Goal: Contribute content

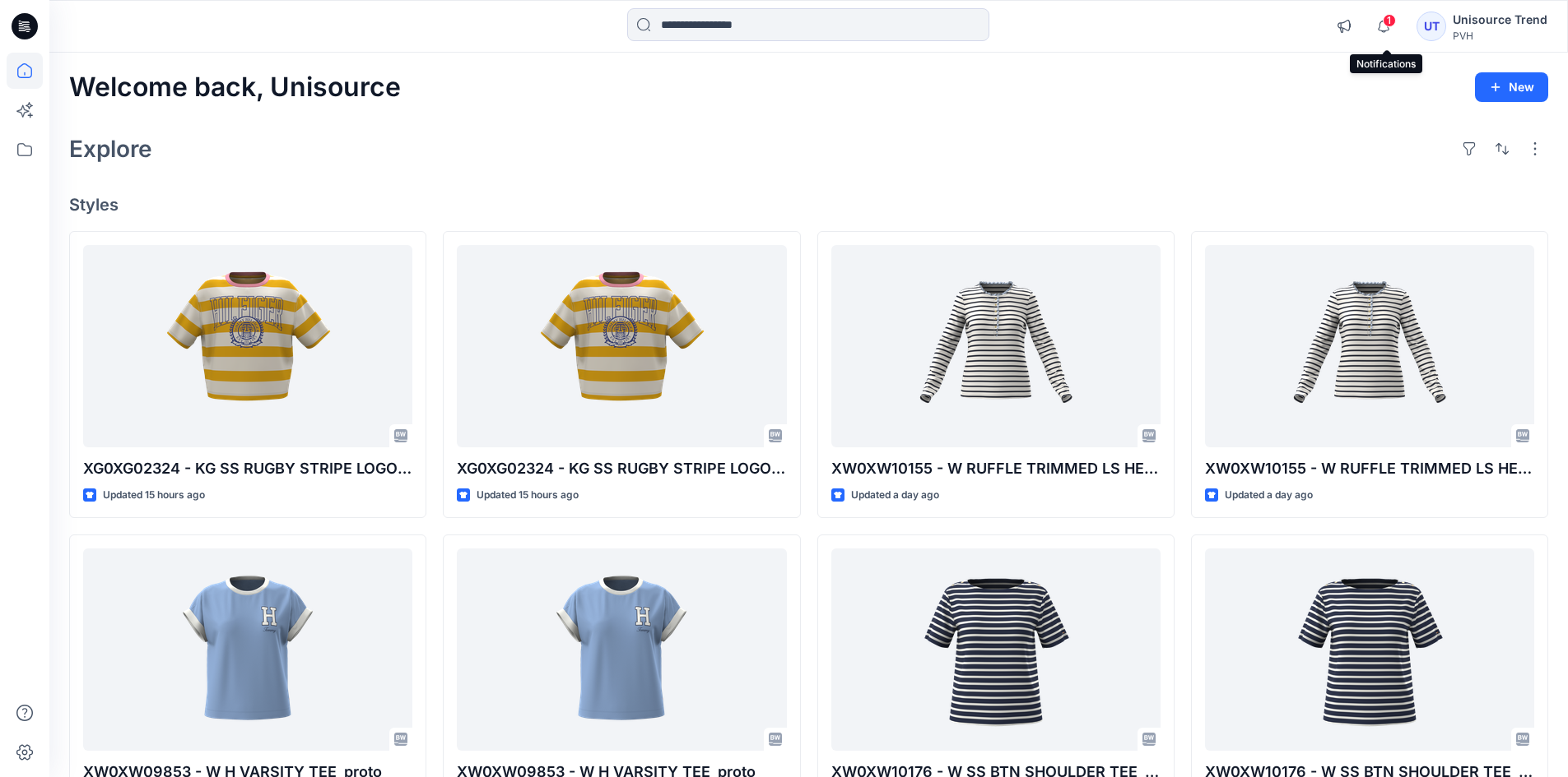
click at [1392, 24] on span "1" at bounding box center [1389, 21] width 13 height 13
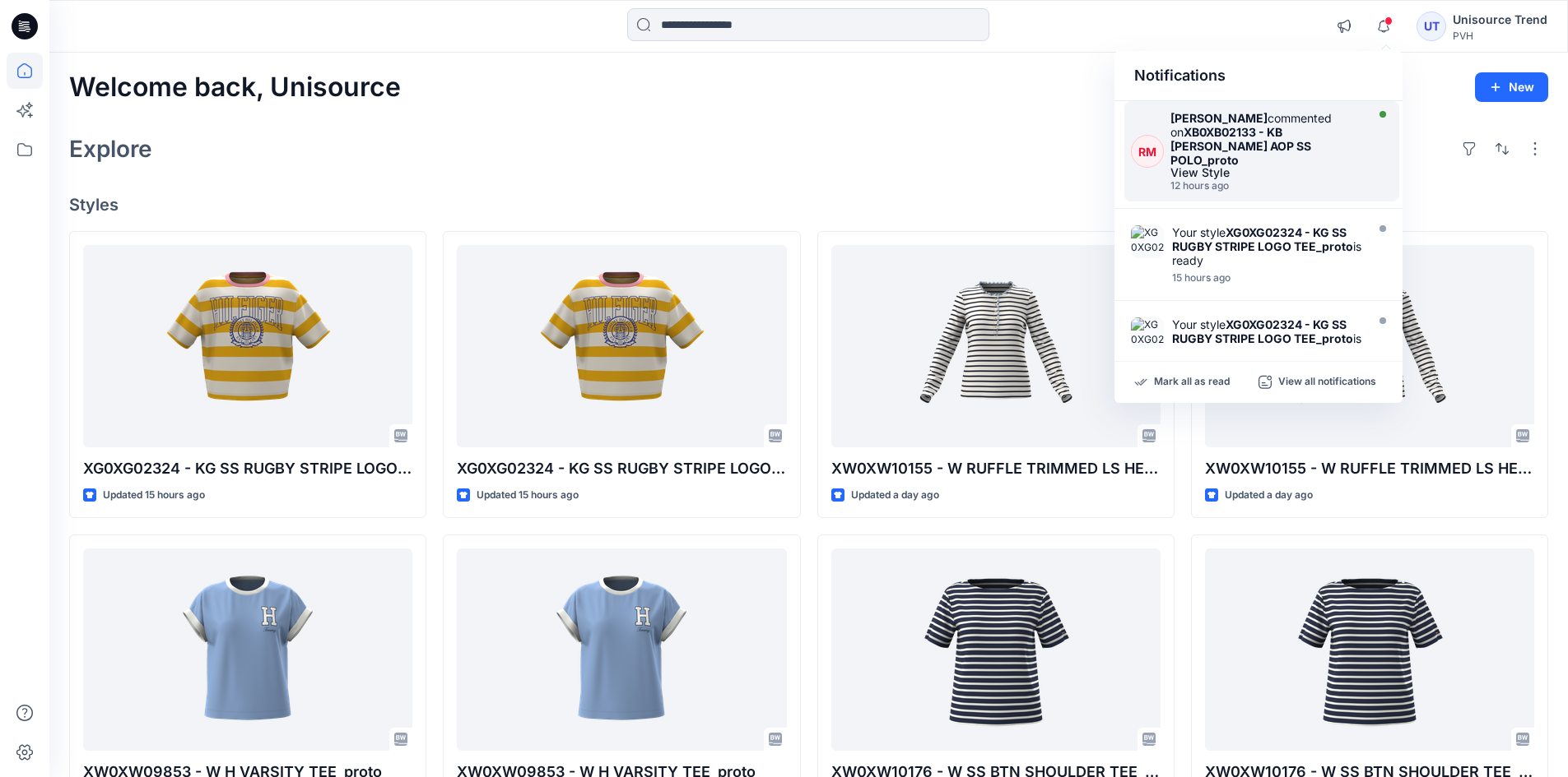
click at [1313, 165] on div "[PERSON_NAME] commented on XB0XB02133 - KB [PERSON_NAME] AOP SS POLO_proto View…" at bounding box center [1270, 151] width 199 height 80
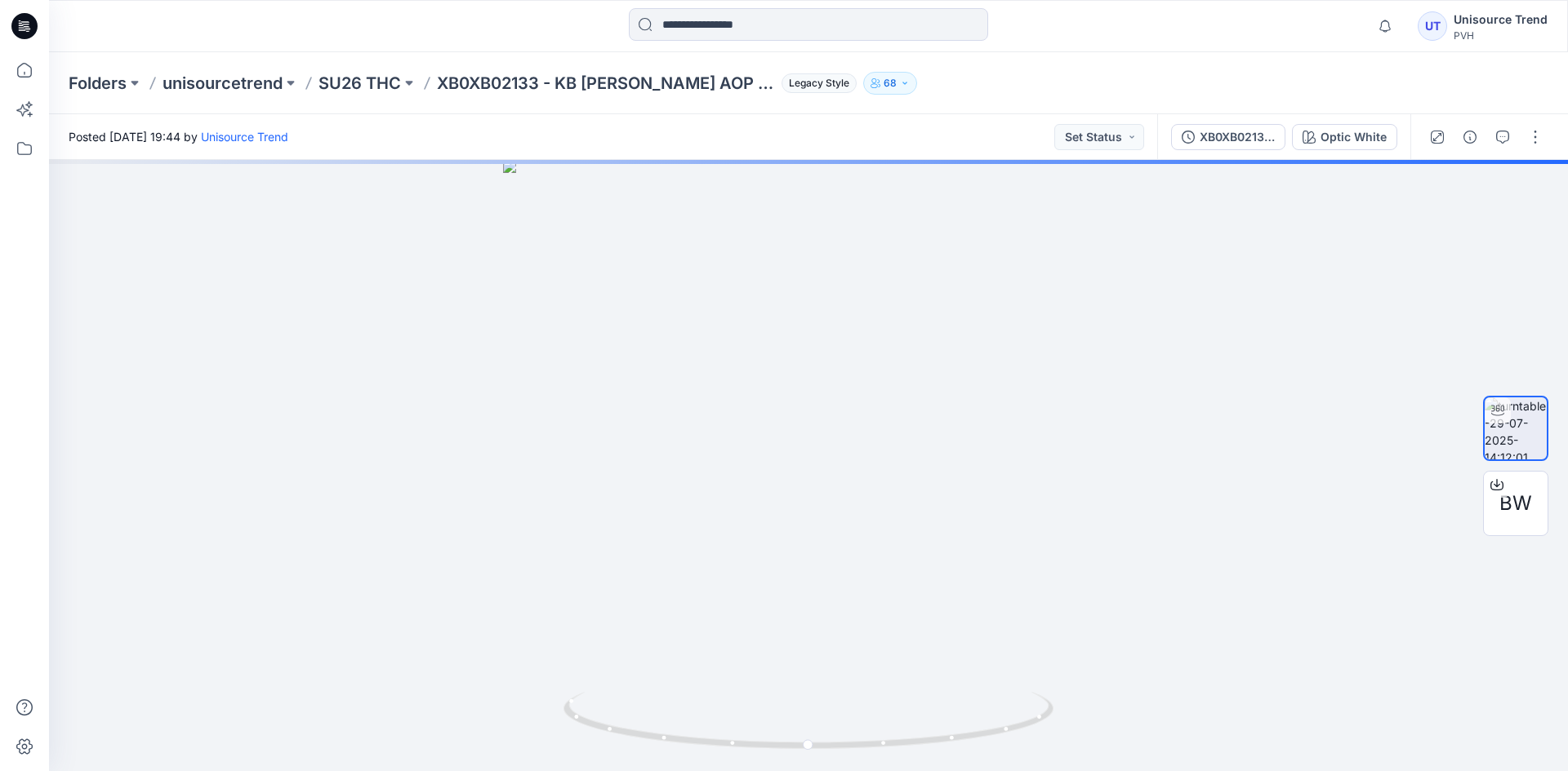
click at [1509, 154] on div at bounding box center [1485, 136] width 151 height 45
click at [1508, 139] on icon "button" at bounding box center [1503, 137] width 13 height 13
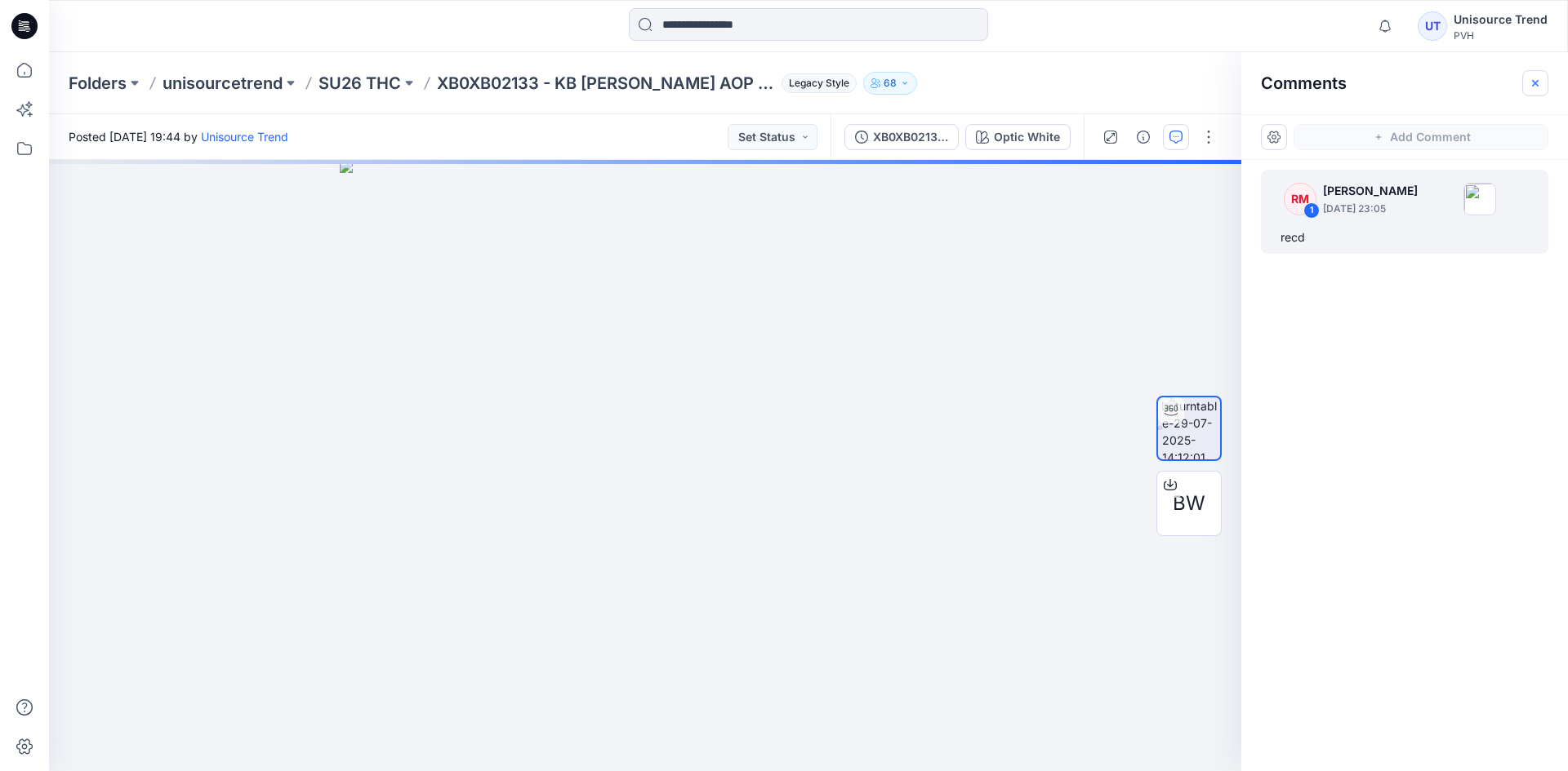
click at [1530, 79] on icon "button" at bounding box center [1536, 84] width 13 height 13
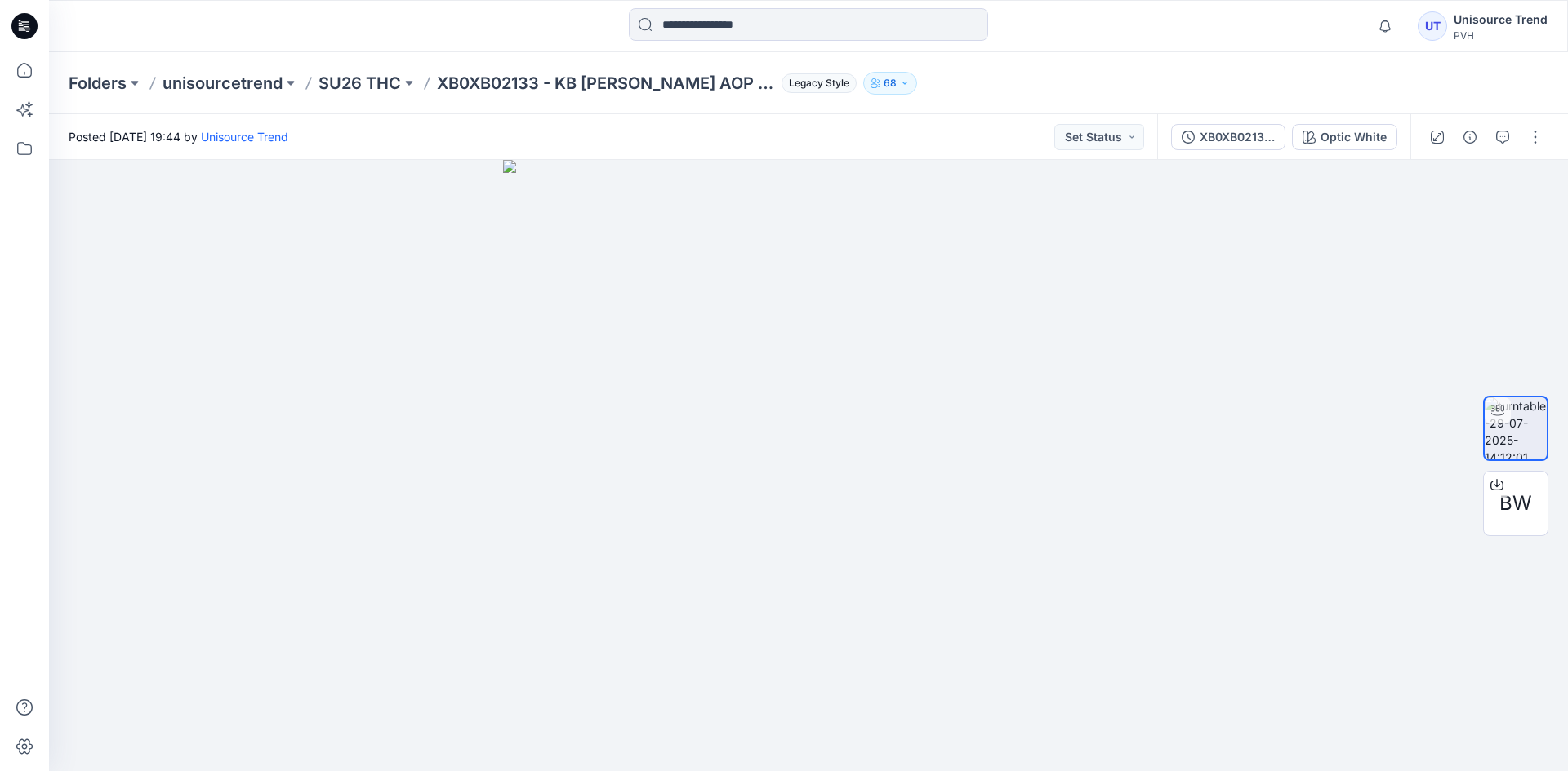
click at [20, 24] on icon at bounding box center [24, 26] width 26 height 26
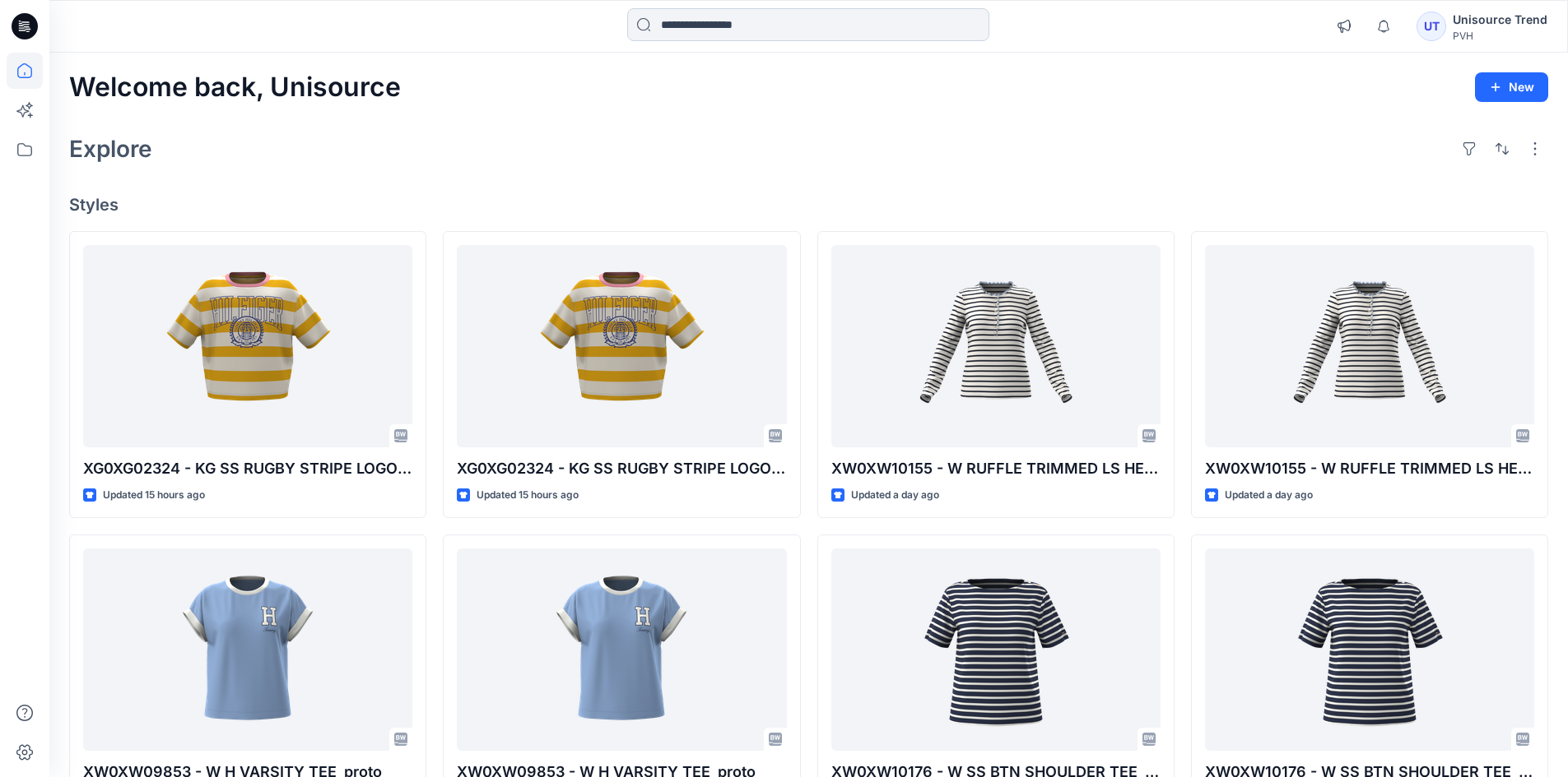
click at [725, 34] on input at bounding box center [807, 24] width 362 height 33
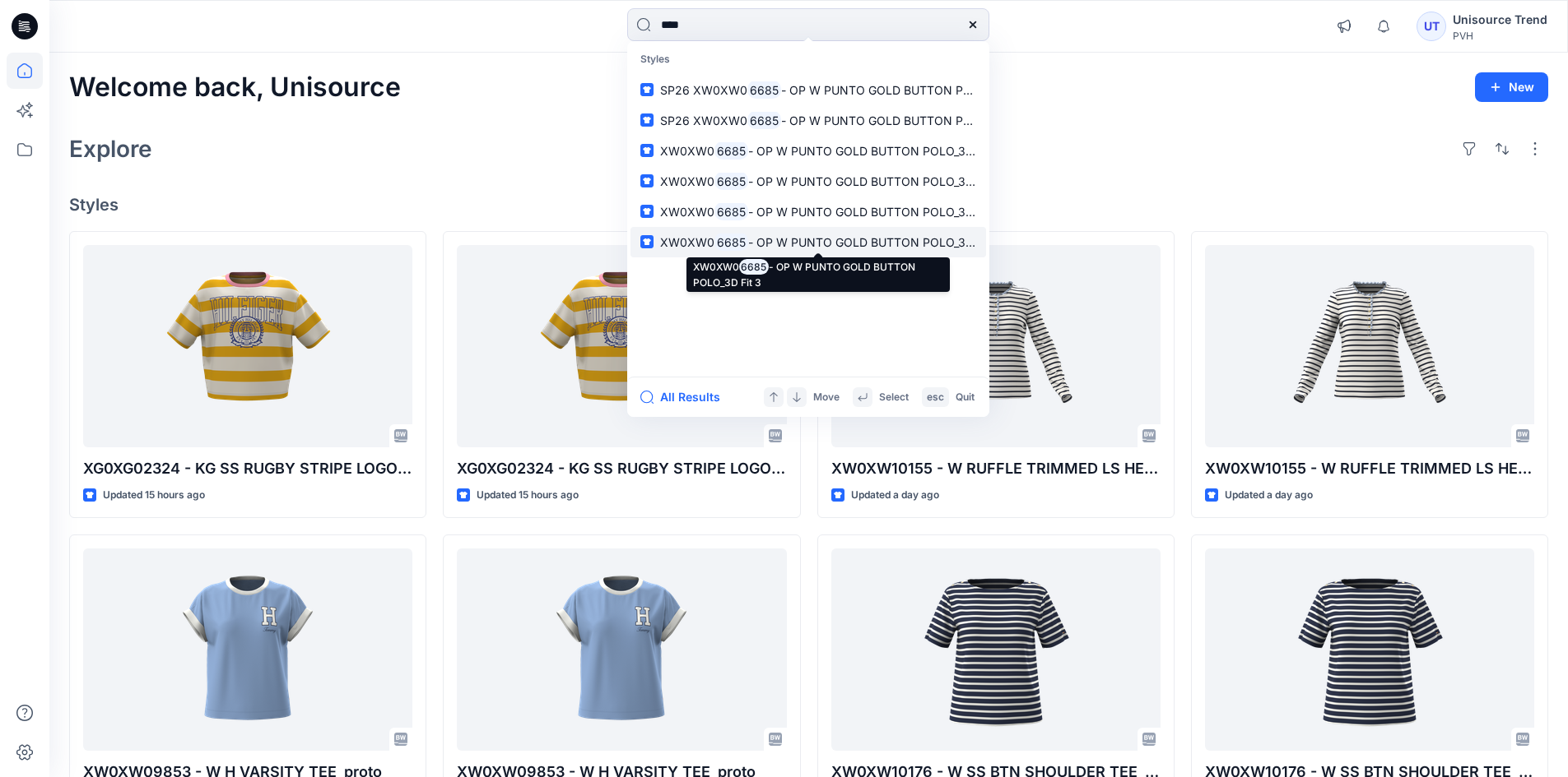
type input "****"
click at [882, 242] on span "- OP W PUNTO GOLD BUTTON POLO_3D Fit 3" at bounding box center [875, 242] width 253 height 14
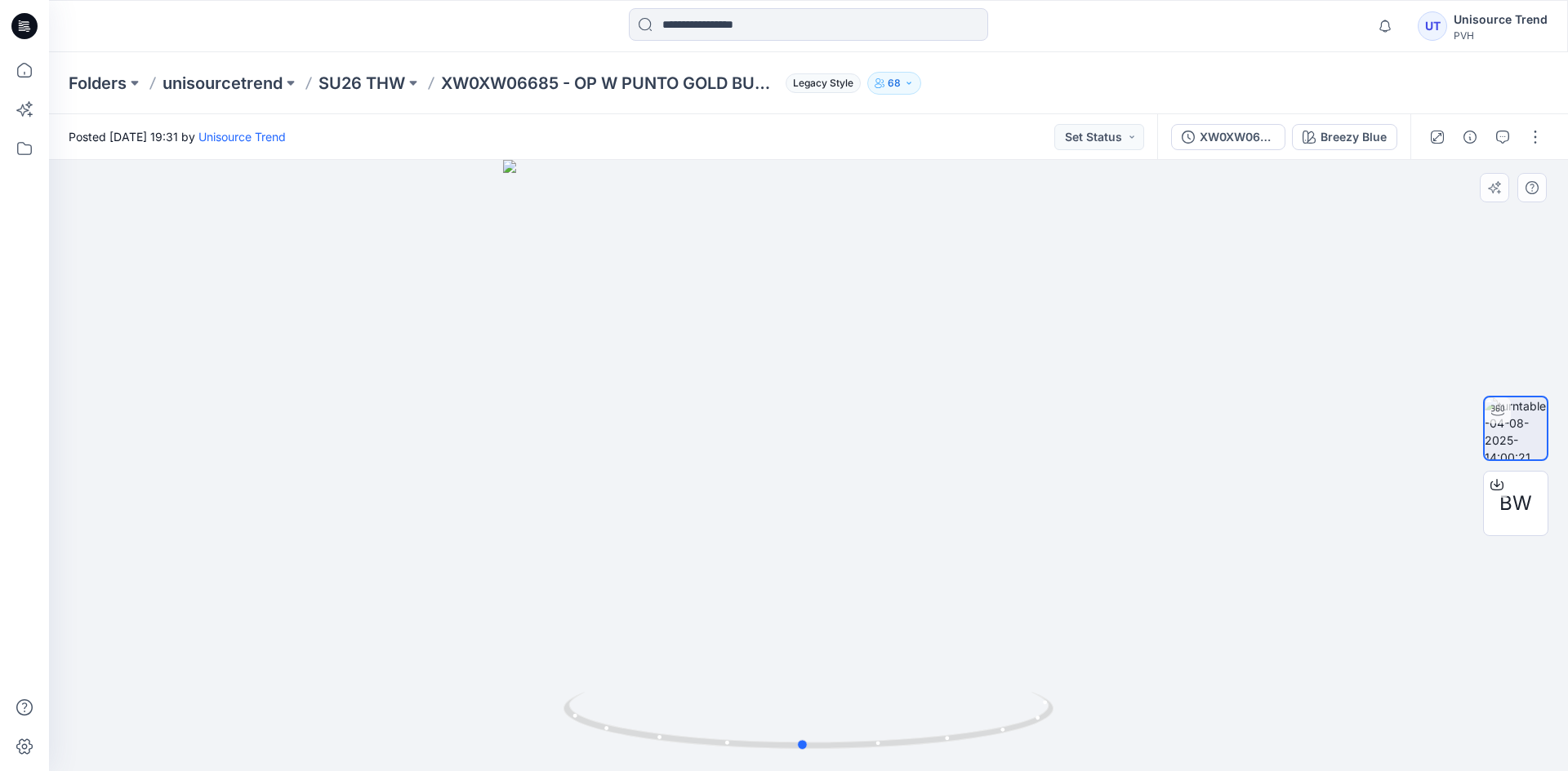
drag, startPoint x: 858, startPoint y: 450, endPoint x: 851, endPoint y: 424, distance: 26.9
click at [851, 424] on div at bounding box center [809, 465] width 1519 height 611
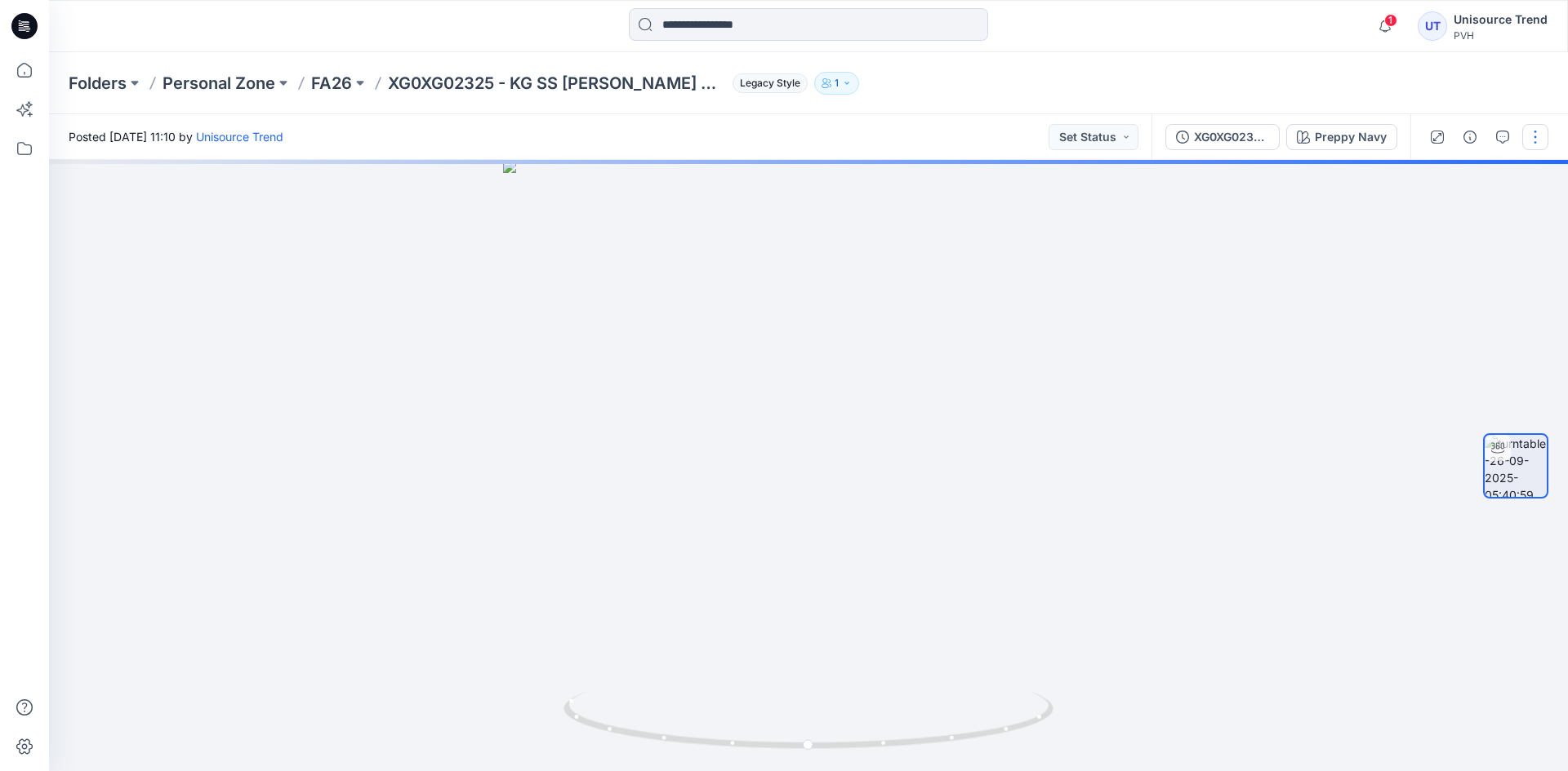
click at [1532, 134] on button "button" at bounding box center [1536, 137] width 26 height 26
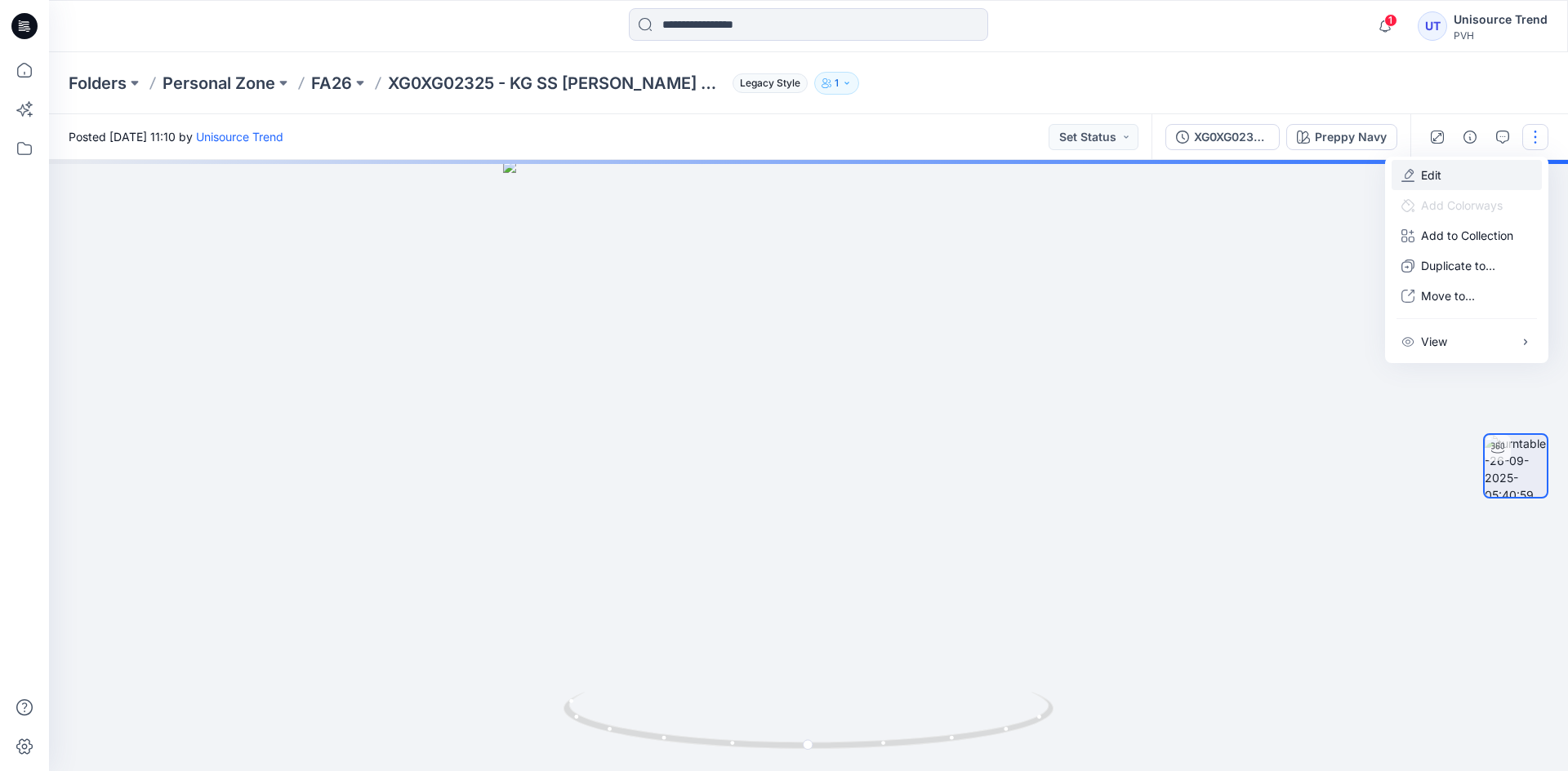
click at [1445, 182] on button "Edit" at bounding box center [1467, 174] width 150 height 31
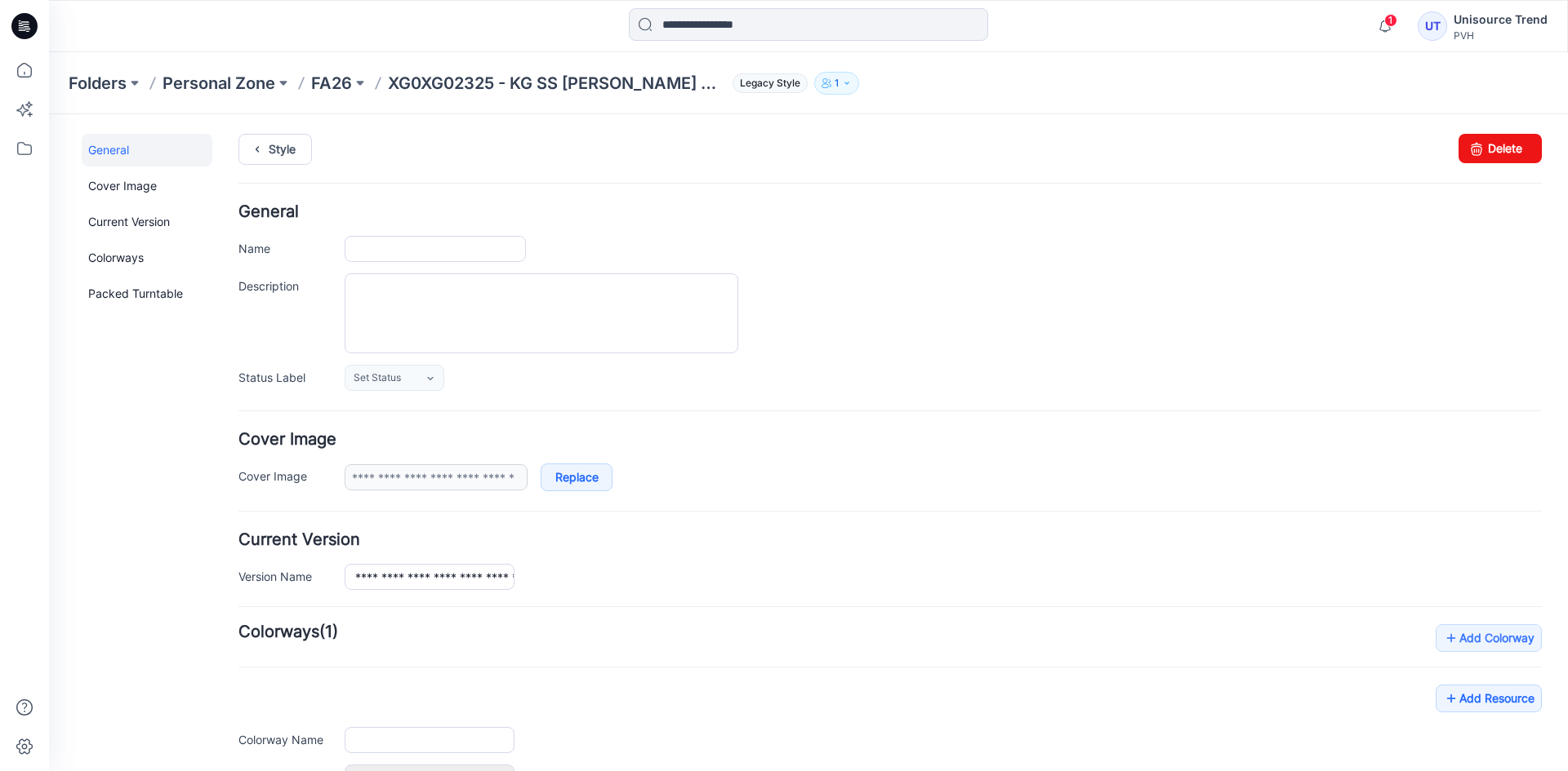
type input "**********"
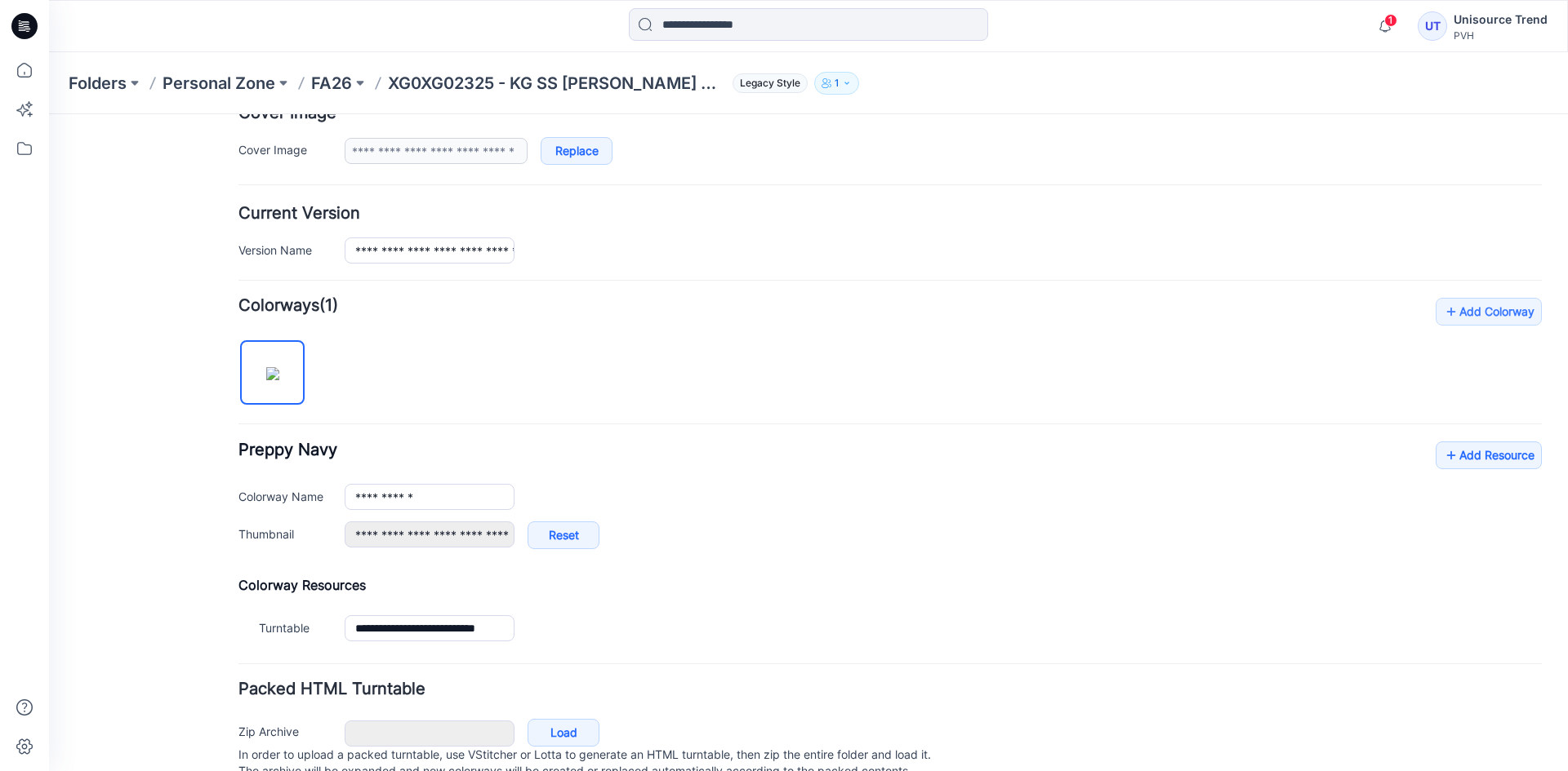
scroll to position [390, 0]
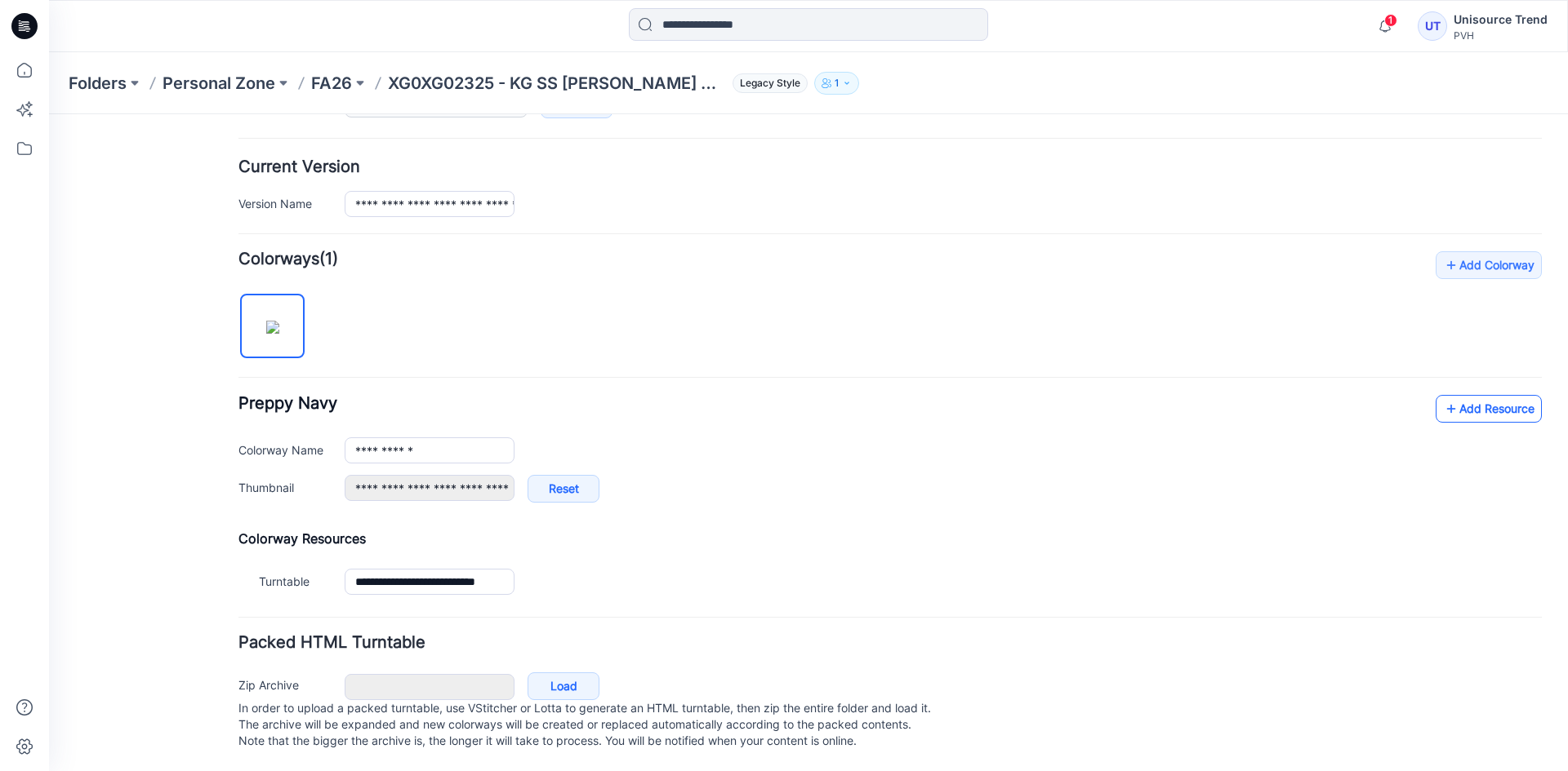
click at [1462, 395] on link "Add Resource" at bounding box center [1488, 409] width 106 height 28
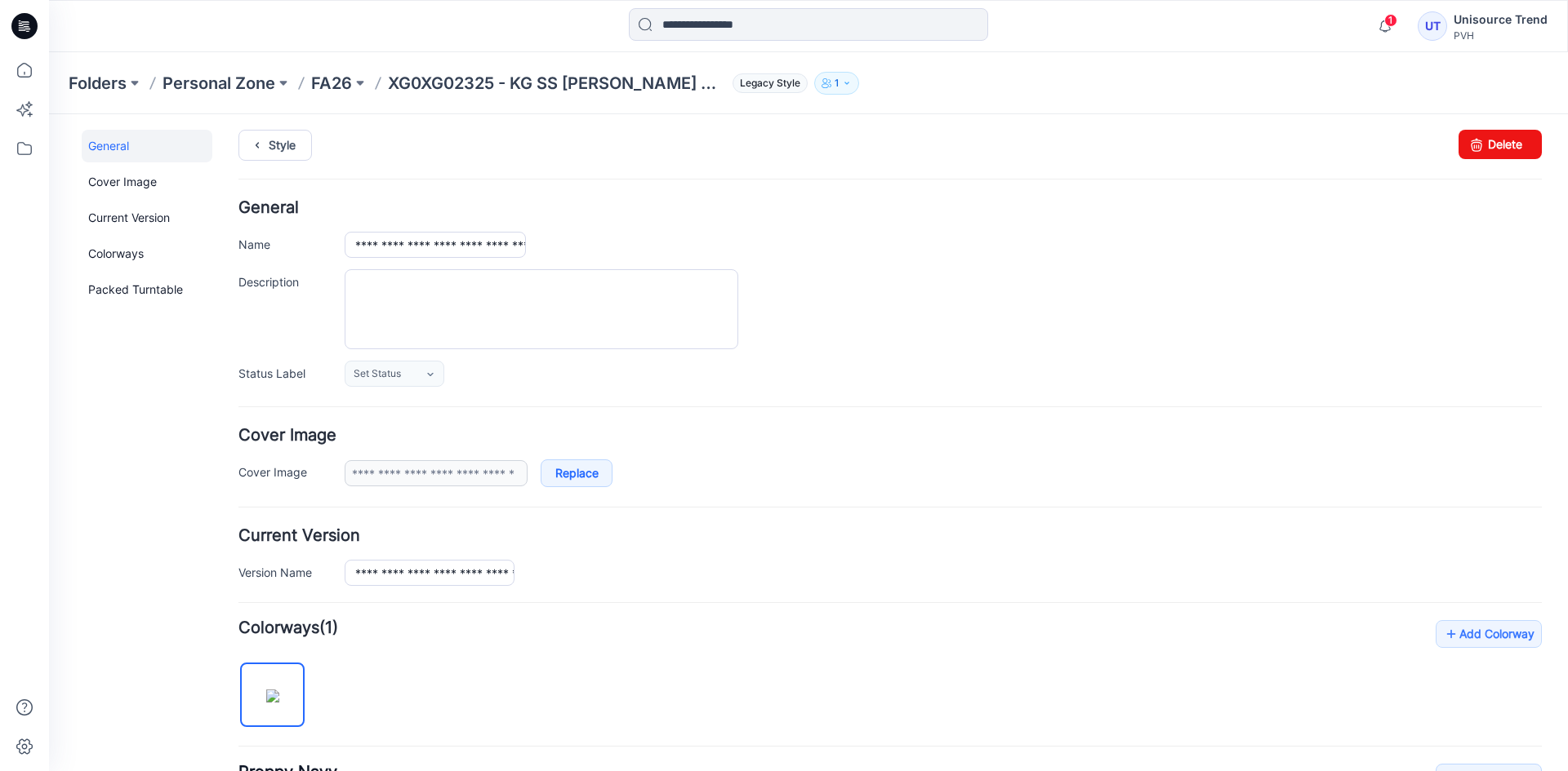
scroll to position [0, 0]
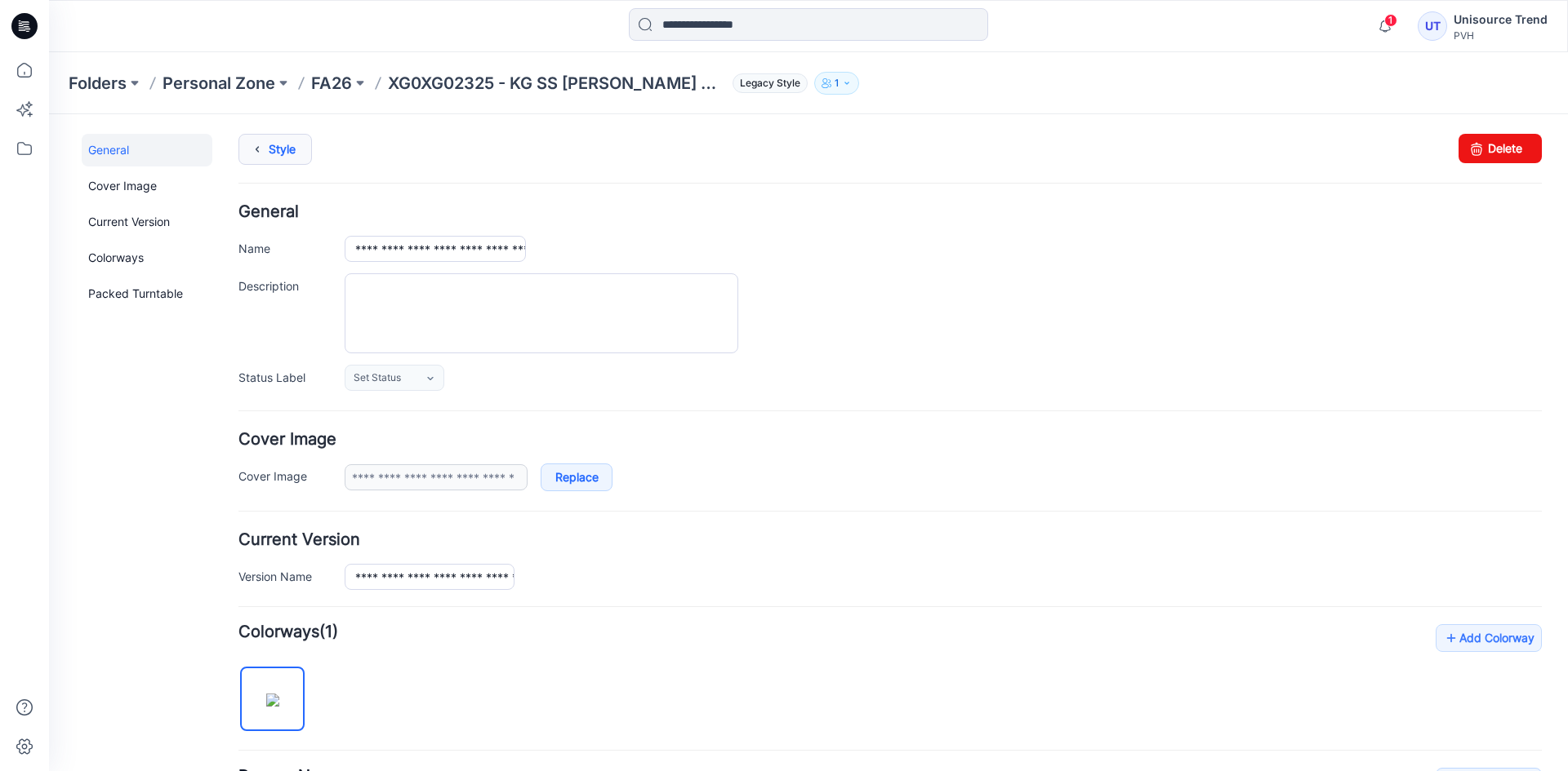
click at [289, 153] on link "Style" at bounding box center [275, 148] width 73 height 31
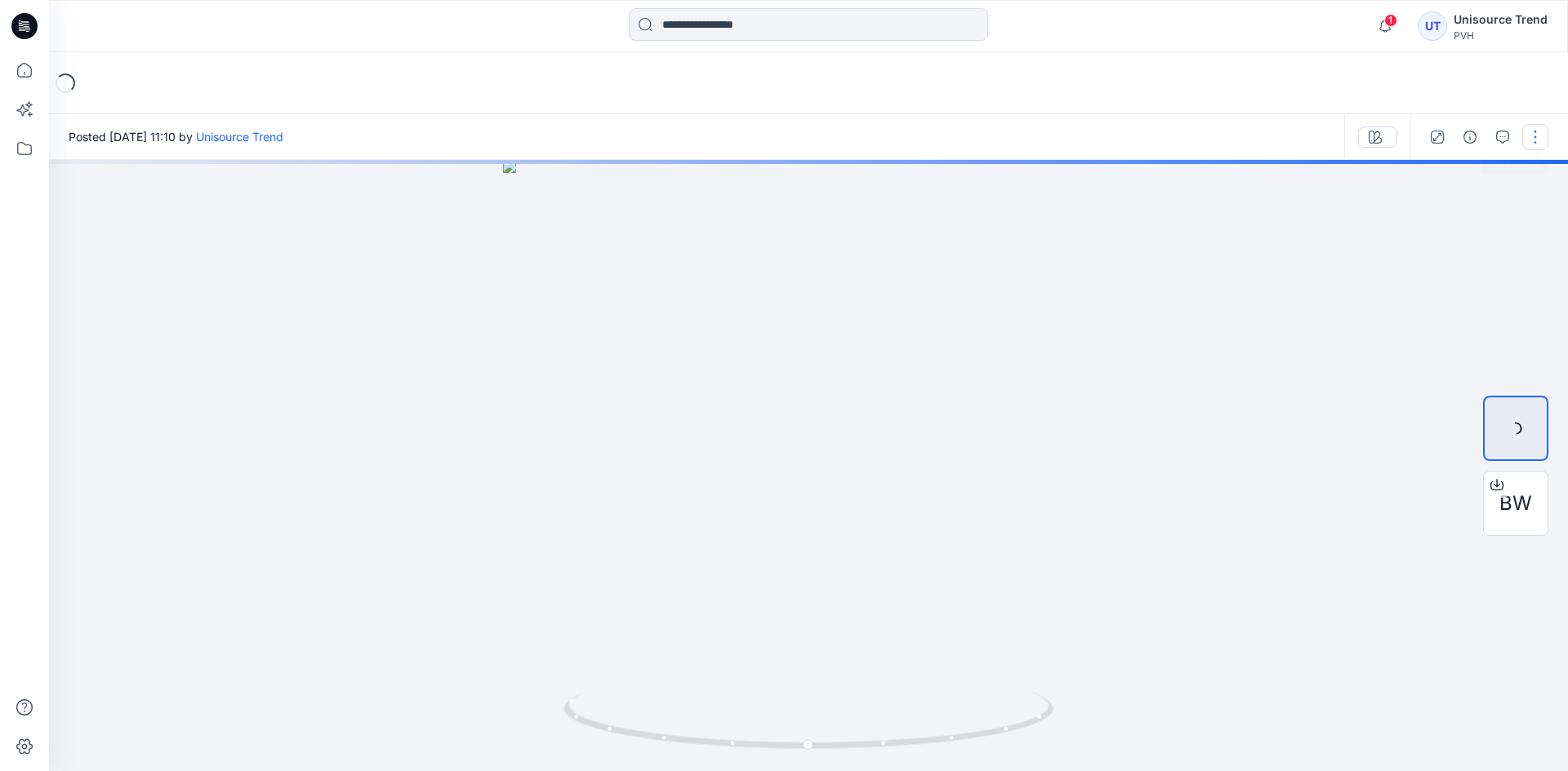
click at [1539, 144] on button "button" at bounding box center [1536, 137] width 26 height 26
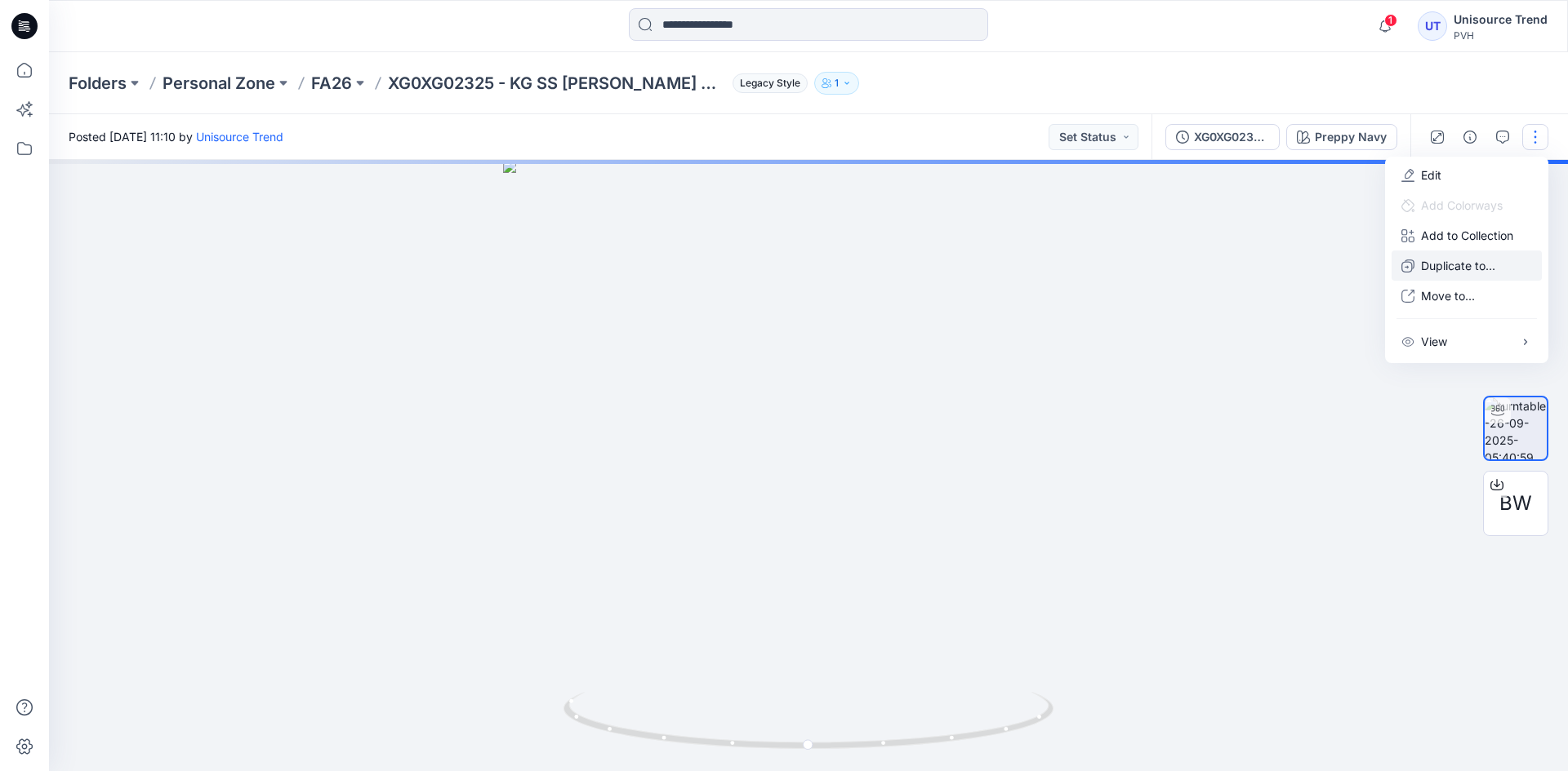
click at [1429, 273] on p "Duplicate to..." at bounding box center [1458, 265] width 74 height 17
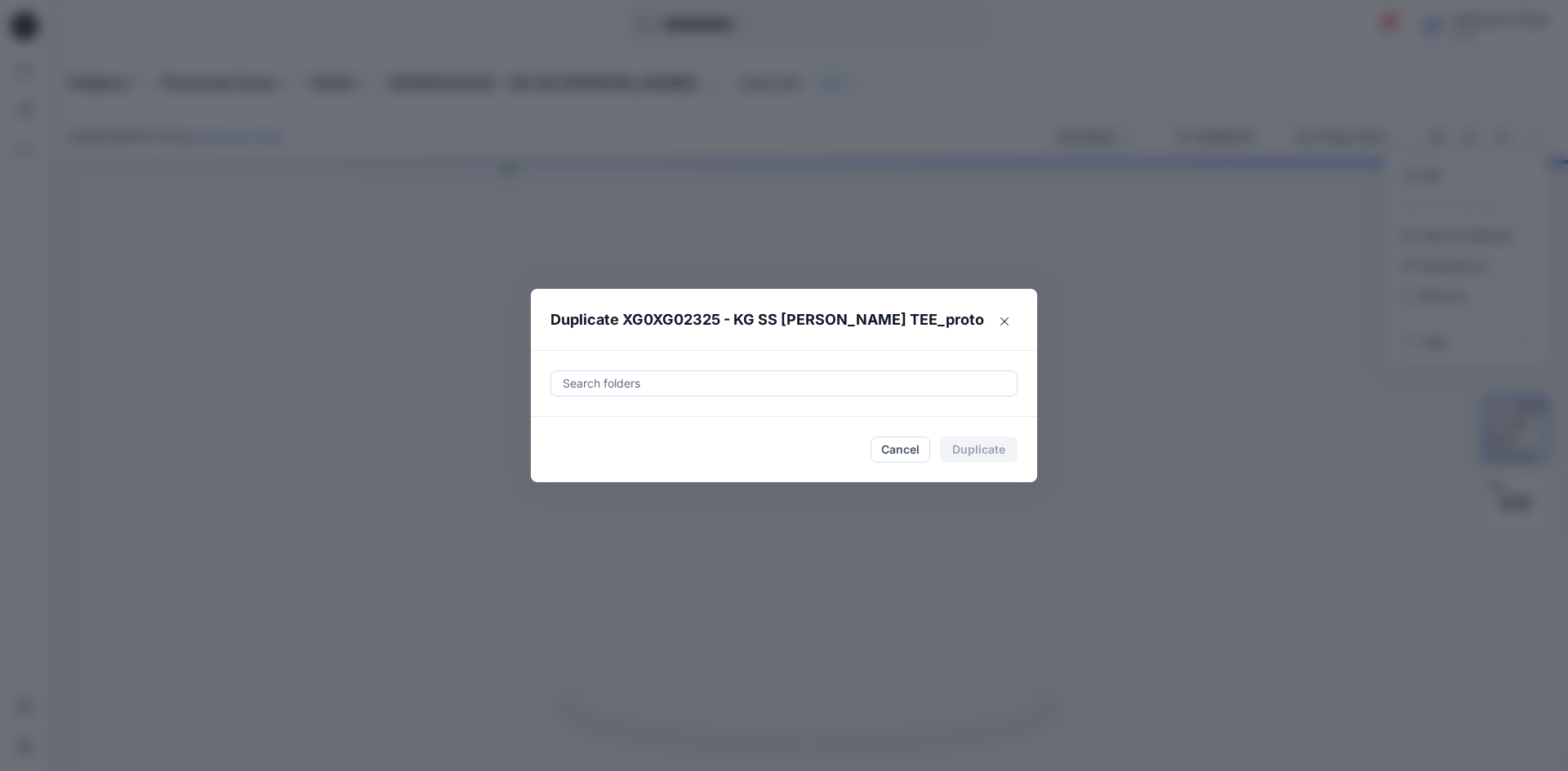
click at [756, 386] on div at bounding box center [784, 383] width 446 height 19
click at [573, 421] on div at bounding box center [575, 424] width 13 height 13
type input "********"
click at [547, 455] on footer "Cancel Duplicate" at bounding box center [784, 449] width 506 height 65
click at [990, 449] on button "Duplicate" at bounding box center [978, 450] width 78 height 26
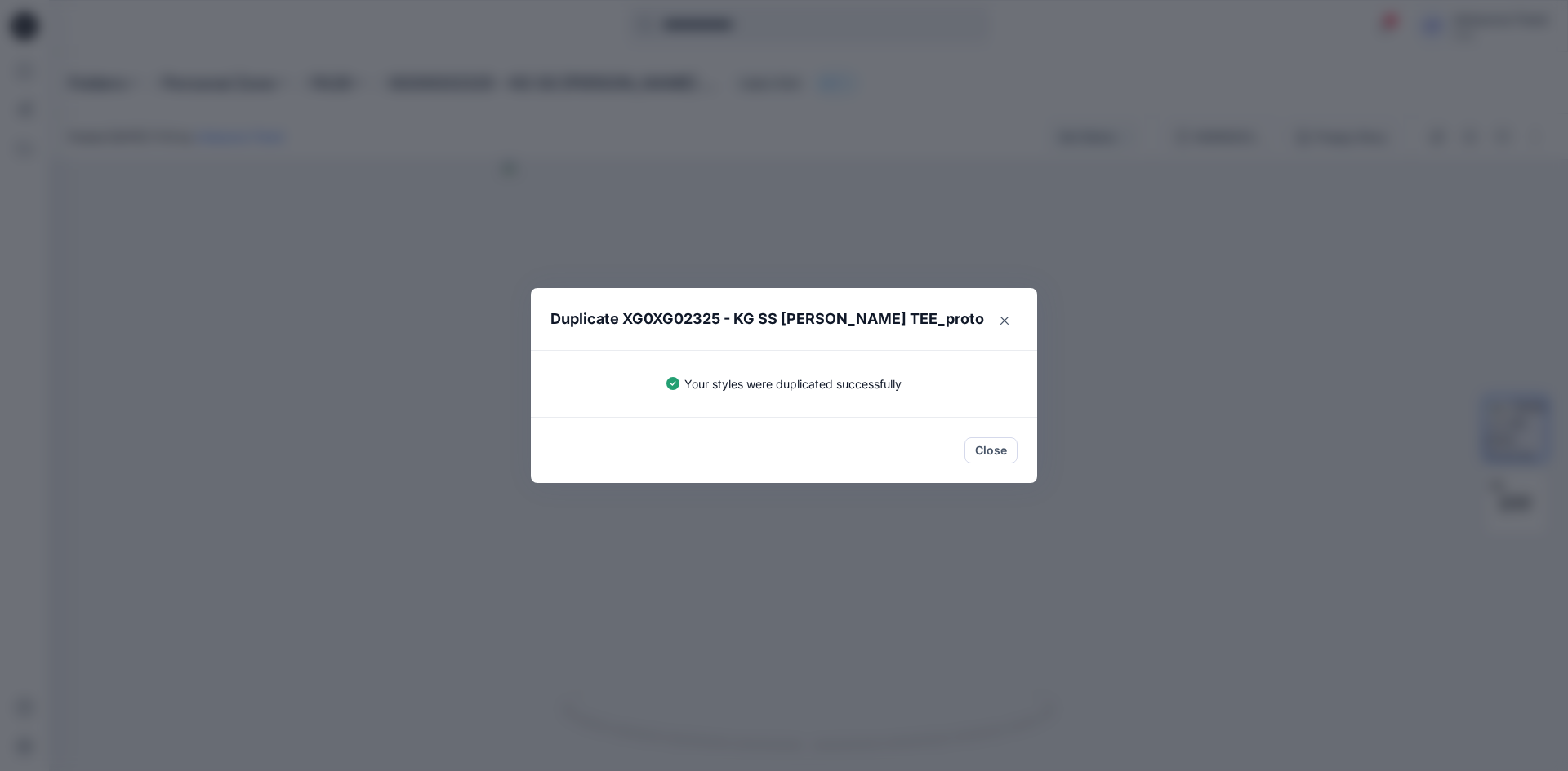
click at [990, 449] on button "Close" at bounding box center [991, 450] width 53 height 26
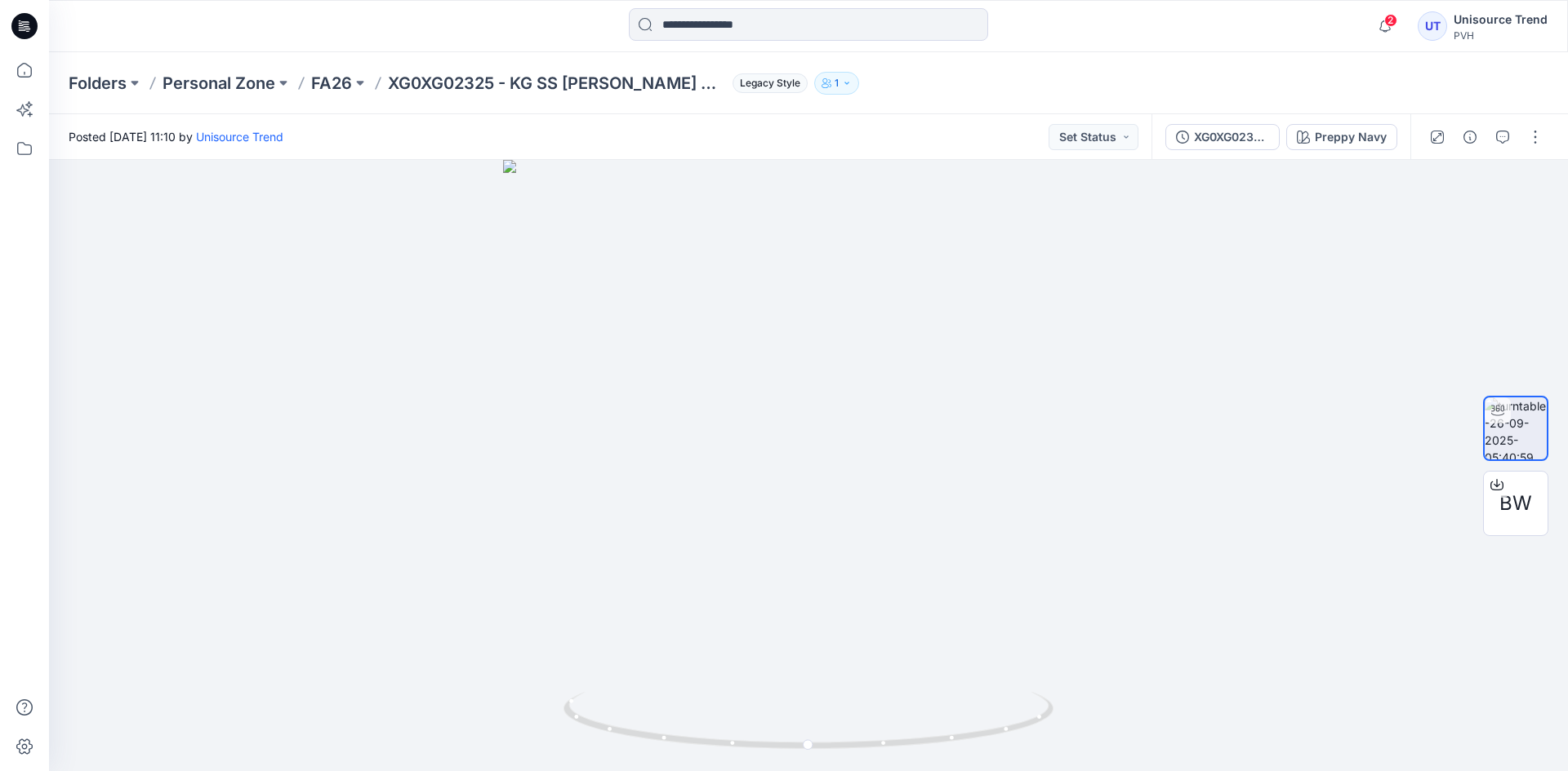
click at [22, 24] on icon at bounding box center [24, 26] width 26 height 26
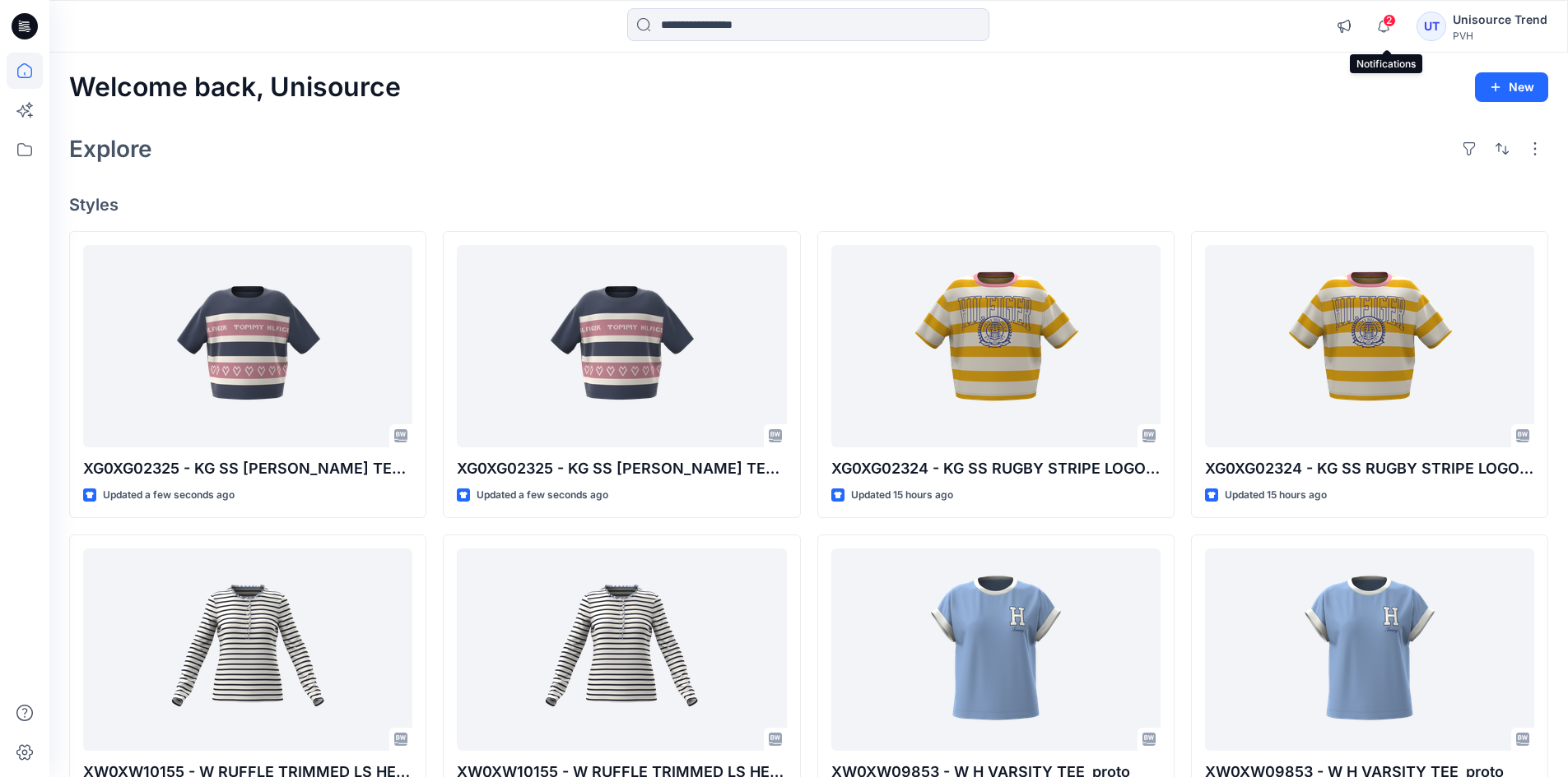
click at [1394, 26] on span "2" at bounding box center [1389, 21] width 13 height 13
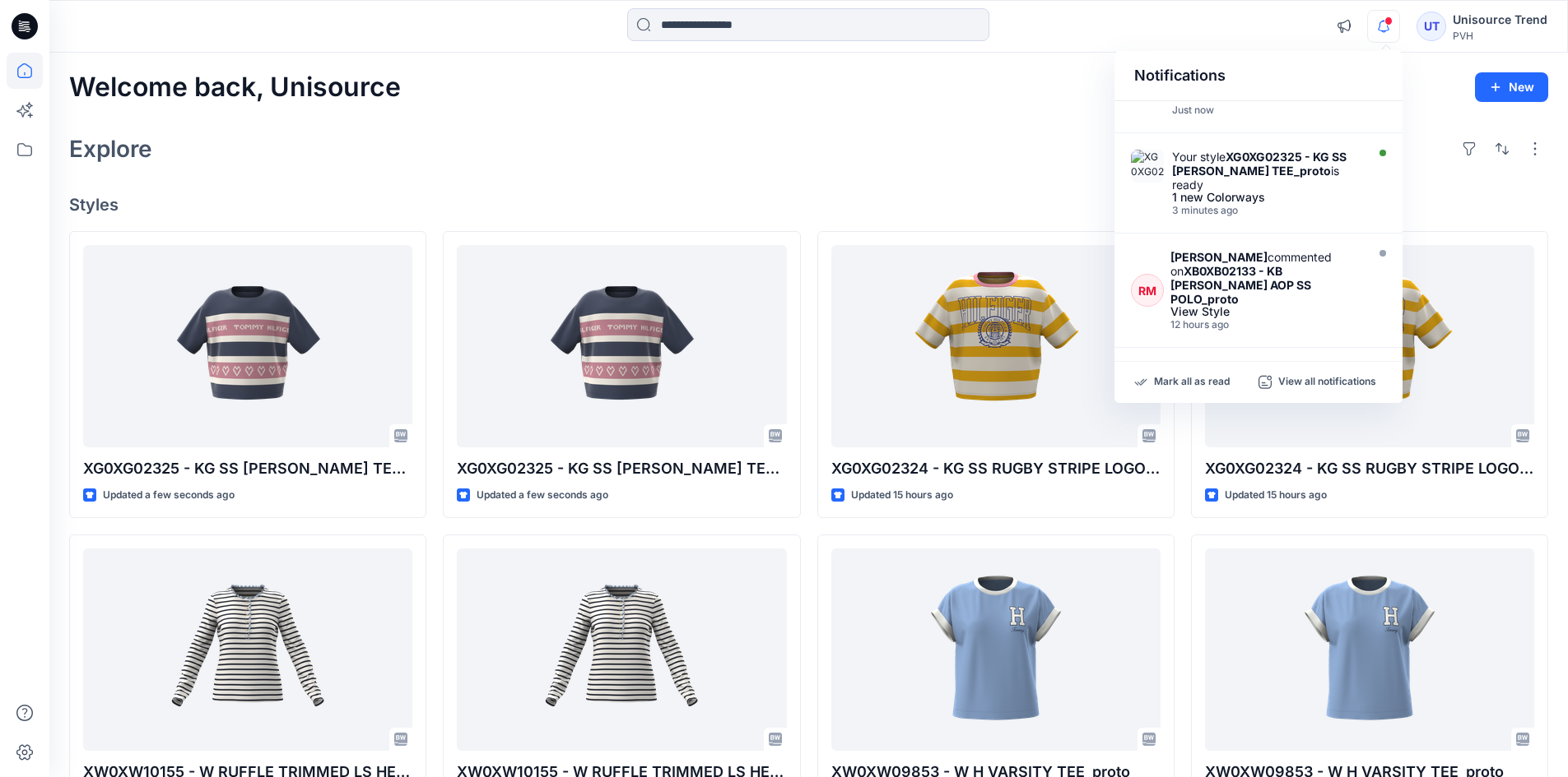
scroll to position [82, 0]
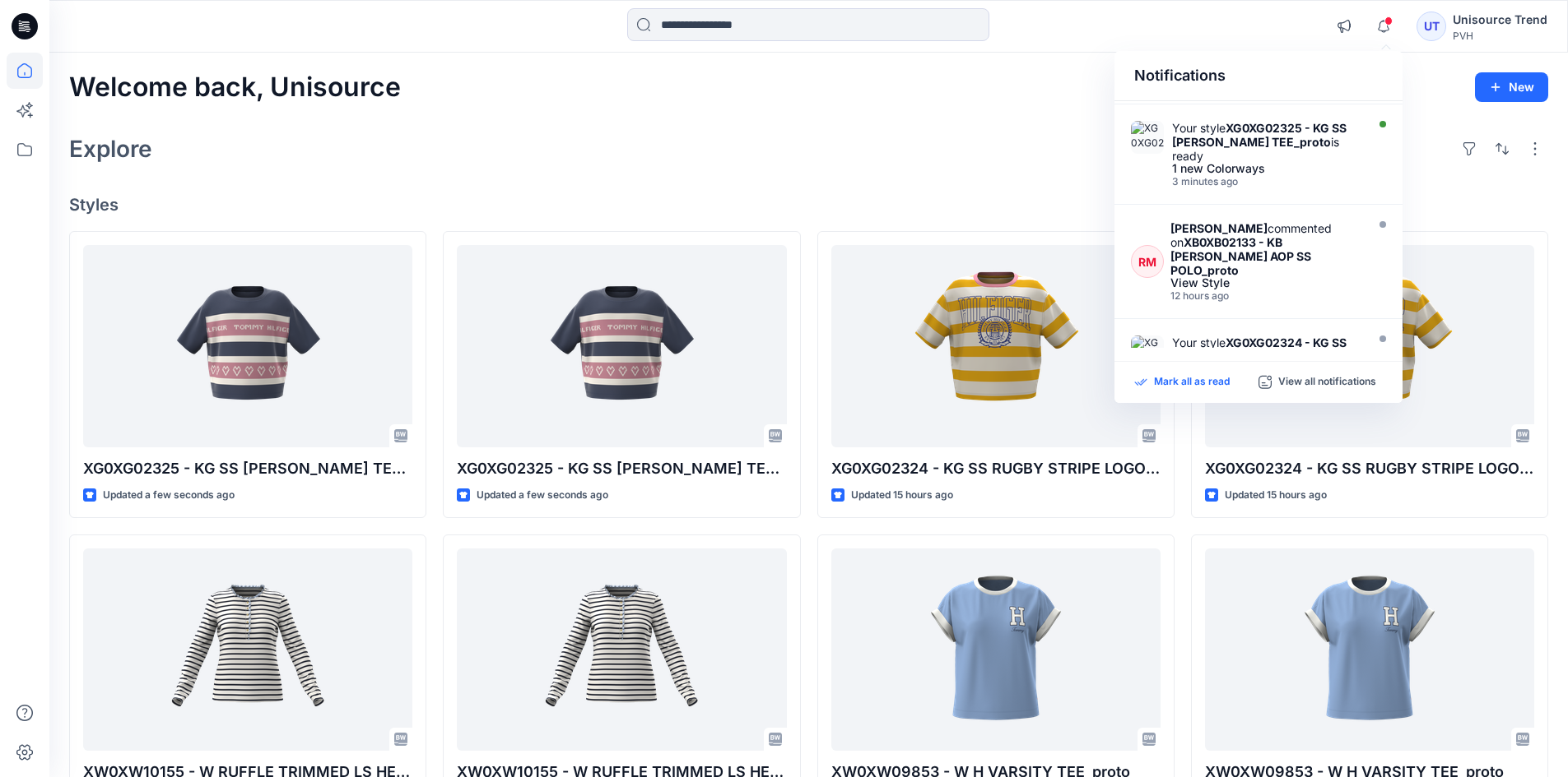
click at [1192, 381] on p "Mark all as read" at bounding box center [1191, 382] width 76 height 15
click at [929, 84] on div "Welcome back, Unisource New" at bounding box center [808, 87] width 1479 height 31
